Goal: Information Seeking & Learning: Learn about a topic

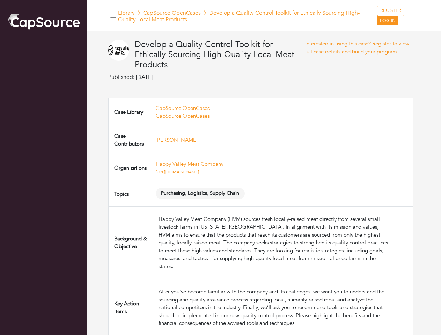
click at [220, 168] on td "Happy Valley Meat Company https://happyvalleymeat.com" at bounding box center [283, 168] width 260 height 28
click at [113, 16] on icon "button" at bounding box center [113, 16] width 6 height 5
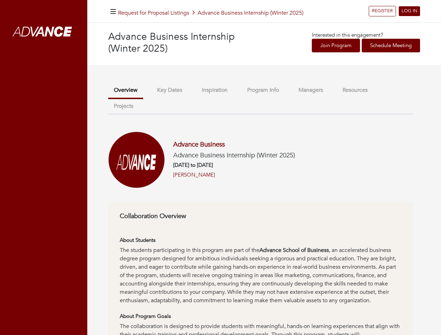
click at [220, 168] on h6 "[DATE] to [DATE]" at bounding box center [234, 165] width 122 height 6
click at [113, 11] on icon "button" at bounding box center [113, 11] width 6 height 7
